Goal: Task Accomplishment & Management: Manage account settings

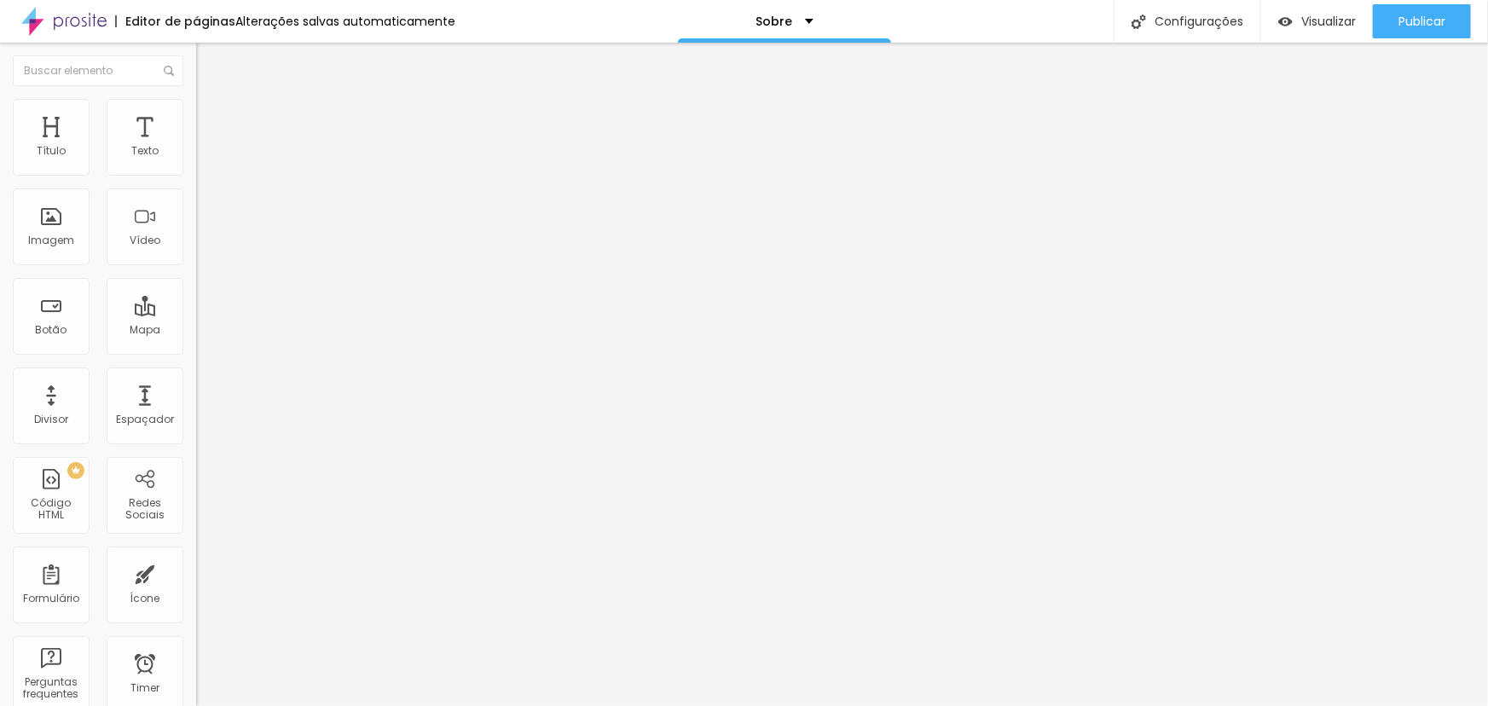
click at [196, 111] on li "Estilo" at bounding box center [294, 107] width 196 height 17
click at [196, 116] on img at bounding box center [203, 123] width 15 height 15
click at [209, 67] on img "button" at bounding box center [216, 62] width 14 height 14
click at [196, 341] on input at bounding box center [312, 349] width 232 height 17
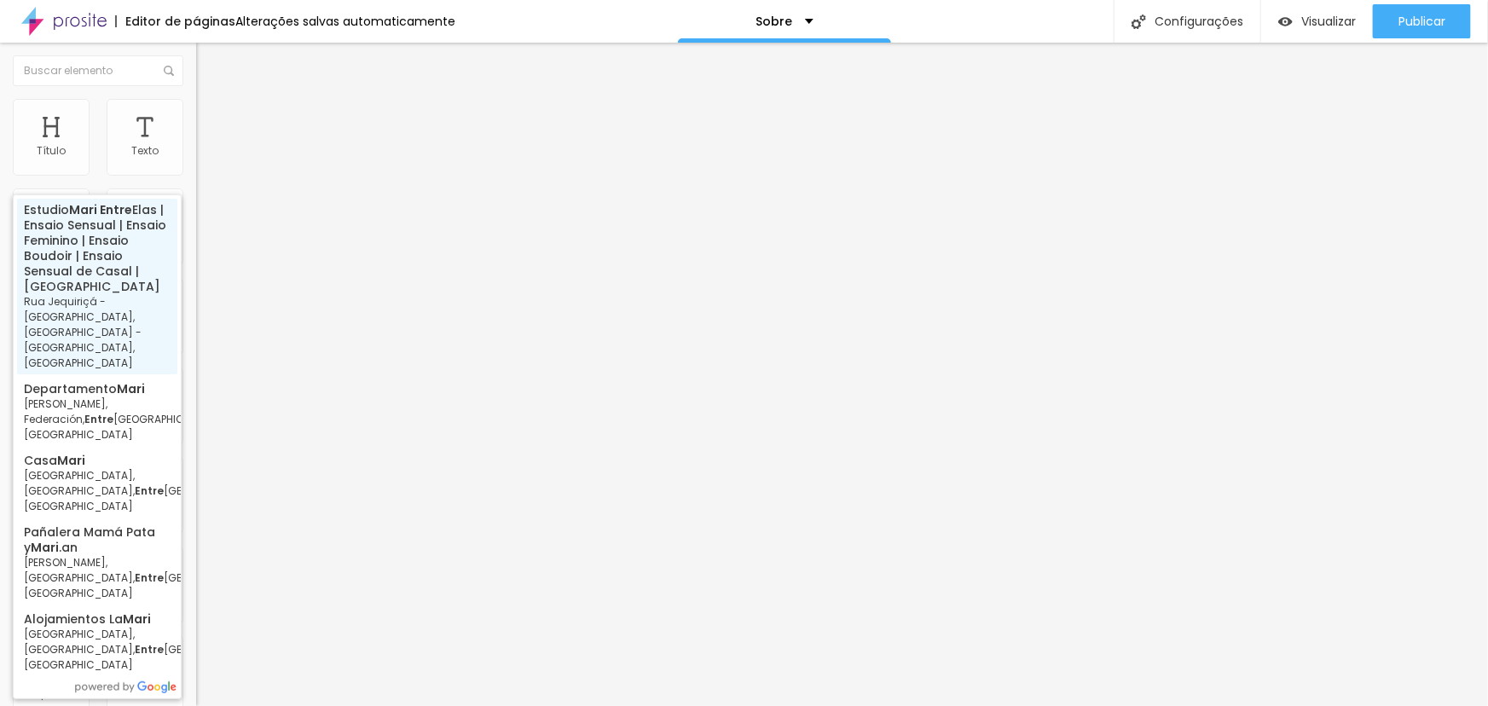
type input "Estudio Mari Entre Elas | Ensaio Sensual | Ensaio Feminino | Ensaio Boudoir | E…"
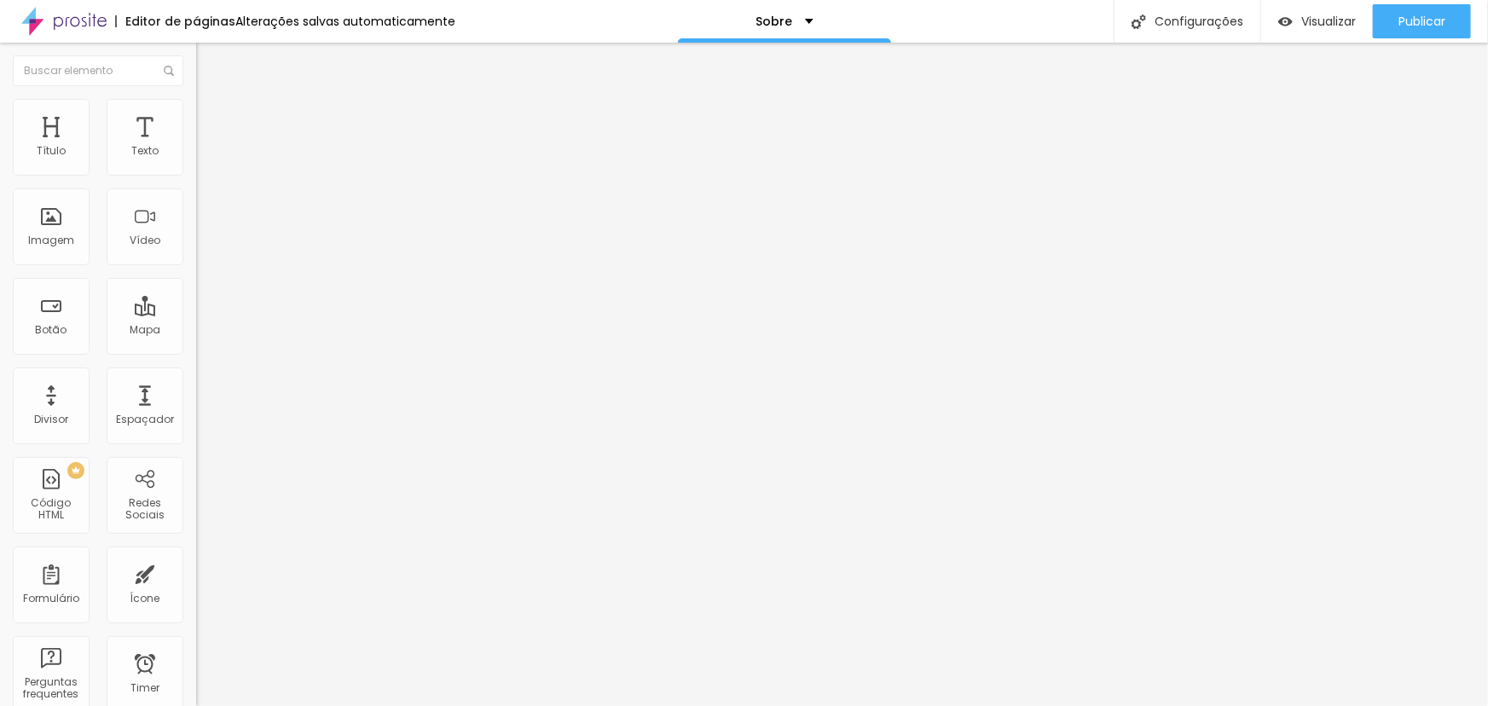
click at [211, 118] on span "Estilo" at bounding box center [224, 110] width 26 height 14
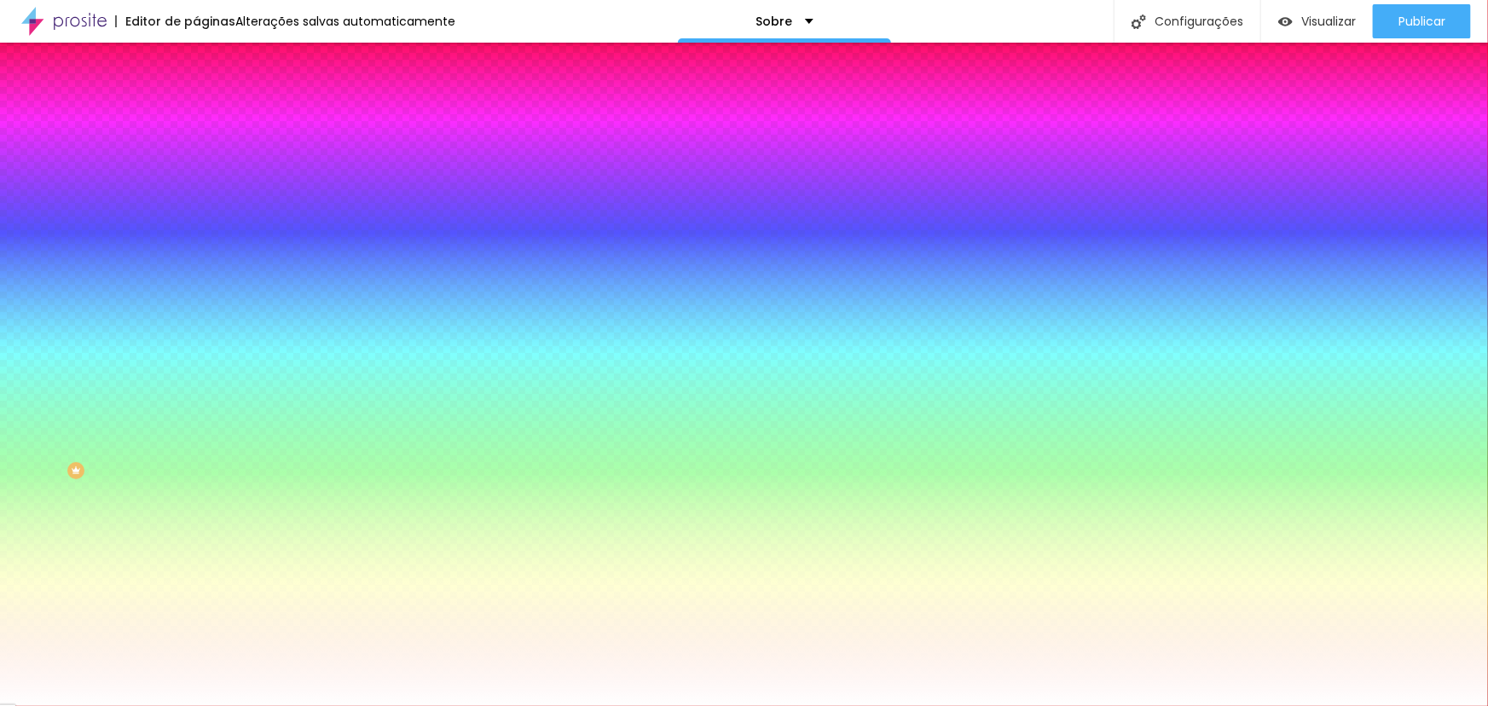
click at [203, 225] on img at bounding box center [208, 230] width 10 height 10
radio input "false"
click at [203, 225] on img at bounding box center [208, 230] width 10 height 10
radio input "false"
radio input "true"
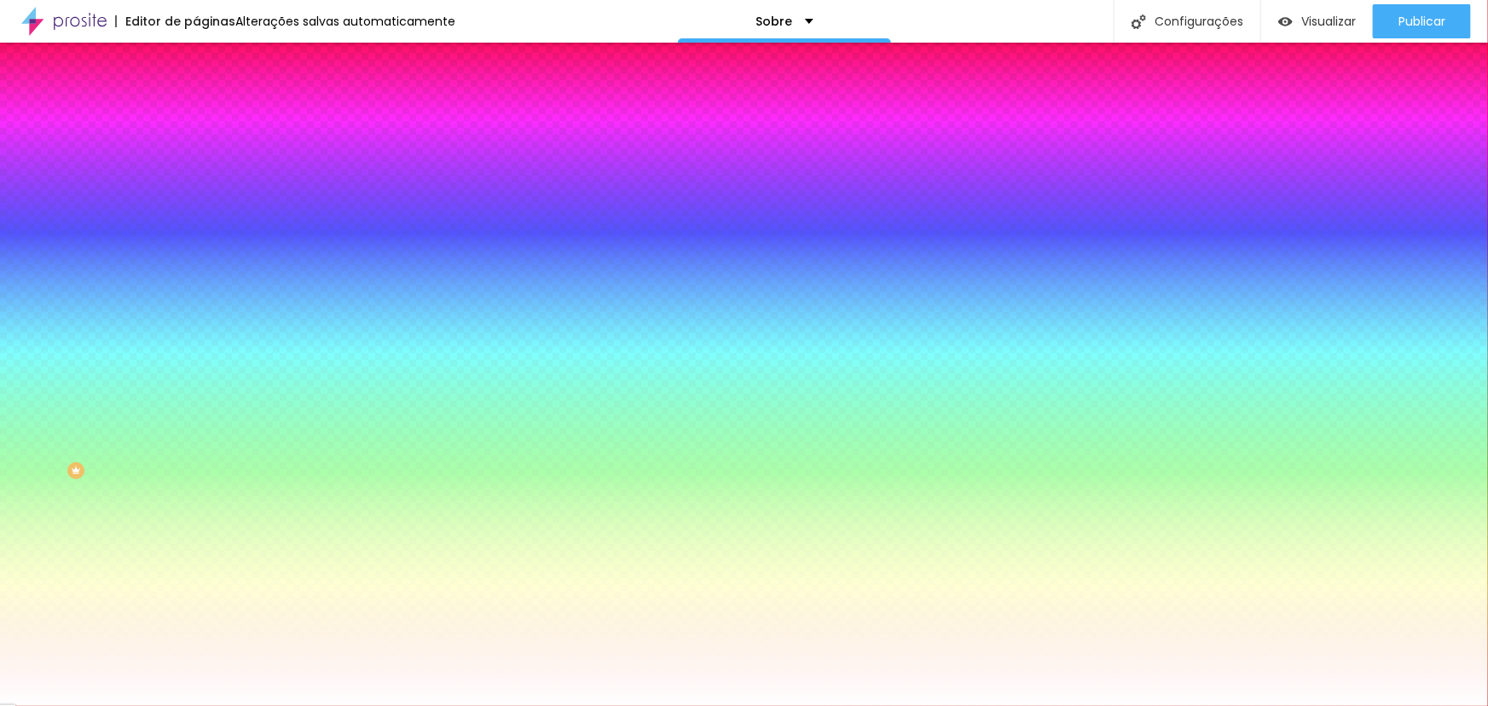
click at [196, 161] on button at bounding box center [208, 152] width 24 height 18
radio input "true"
radio input "false"
click at [196, 161] on button at bounding box center [208, 152] width 24 height 18
radio input "true"
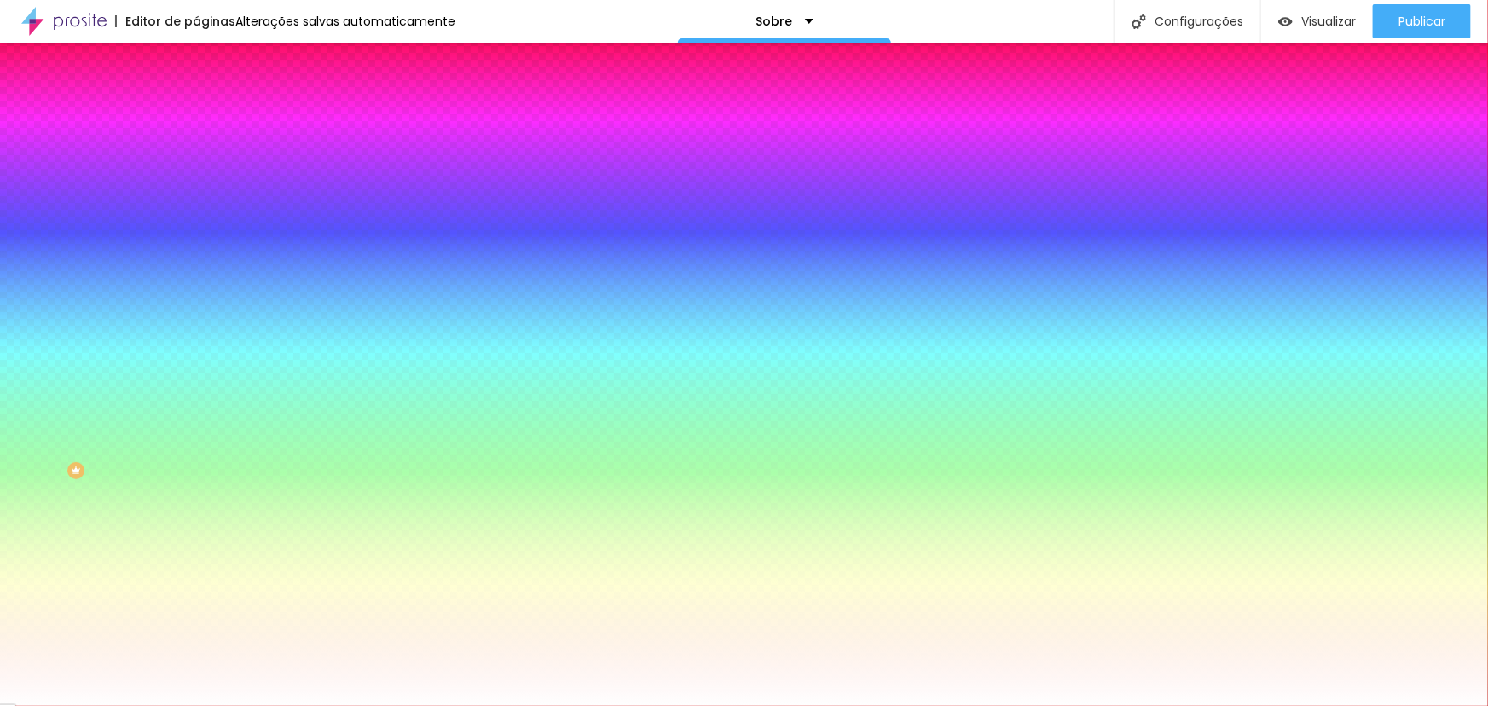
radio input "false"
click at [196, 116] on li "Avançado" at bounding box center [294, 124] width 196 height 17
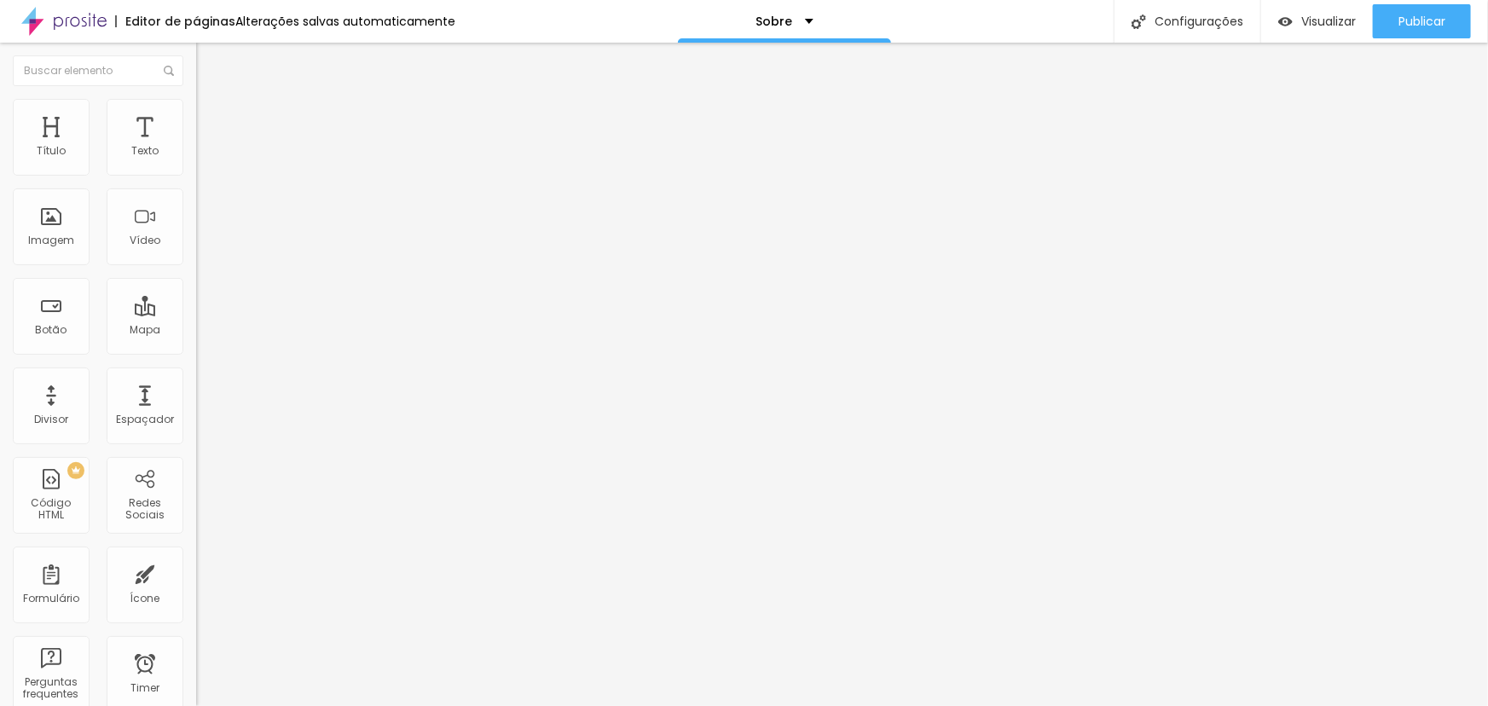
click at [196, 99] on li "Conteúdo" at bounding box center [294, 90] width 196 height 17
click at [196, 518] on img at bounding box center [200, 522] width 9 height 9
click at [1303, 22] on span "Visualizar" at bounding box center [1328, 21] width 55 height 14
